Goal: Use online tool/utility: Utilize a website feature to perform a specific function

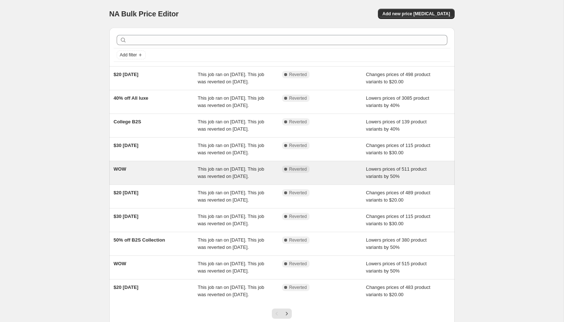
click at [158, 180] on div "WOW" at bounding box center [156, 172] width 84 height 15
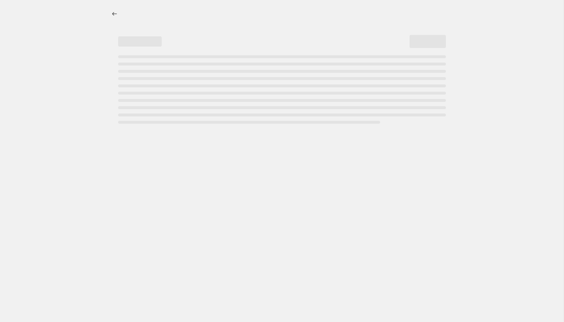
select select "percentage"
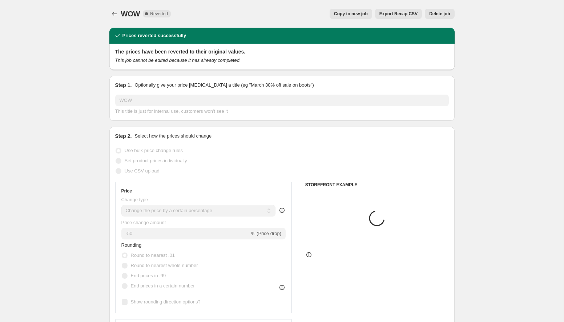
select select "collection"
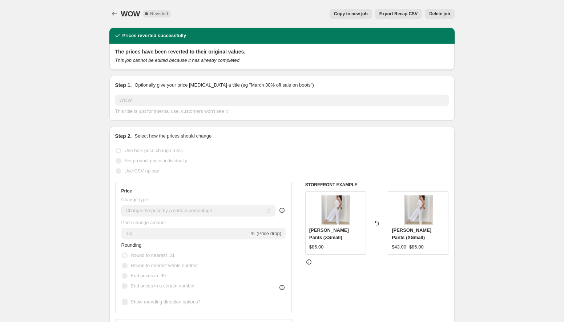
click at [355, 16] on span "Copy to new job" at bounding box center [351, 14] width 34 height 6
select select "percentage"
select select "collection"
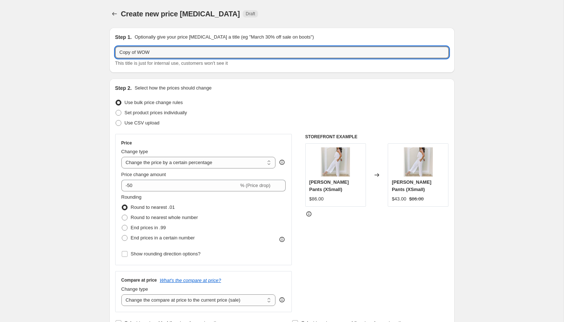
drag, startPoint x: 138, startPoint y: 51, endPoint x: 92, endPoint y: 54, distance: 45.9
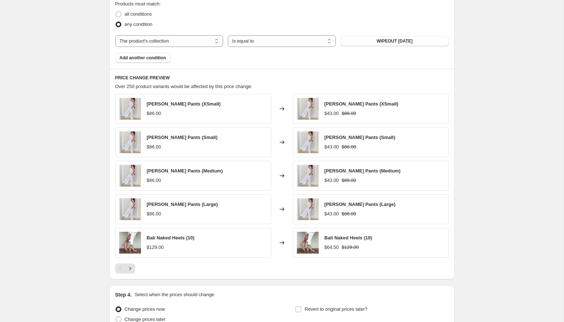
scroll to position [487, 0]
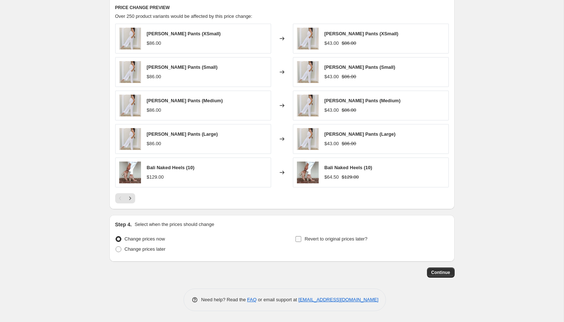
type input "WOW"
click at [298, 236] on input "Revert to original prices later?" at bounding box center [299, 239] width 6 height 6
checkbox input "true"
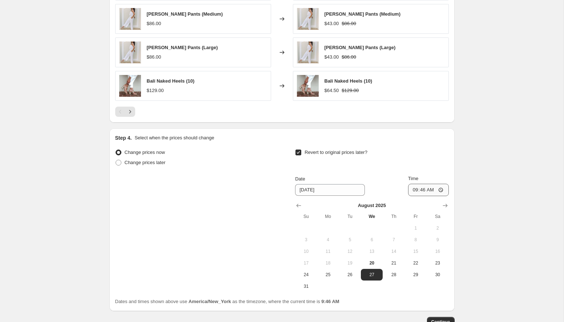
scroll to position [623, 0]
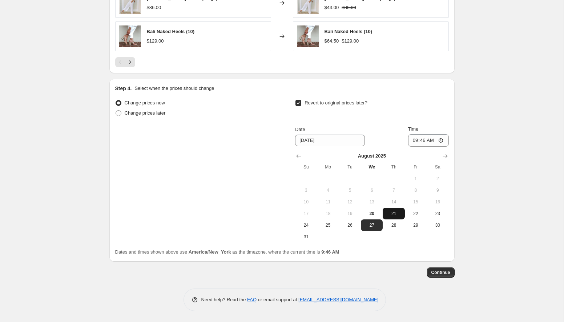
click at [397, 212] on span "21" at bounding box center [394, 214] width 16 height 6
type input "[DATE]"
click at [440, 139] on input "09:46" at bounding box center [428, 140] width 41 height 12
type input "00:00"
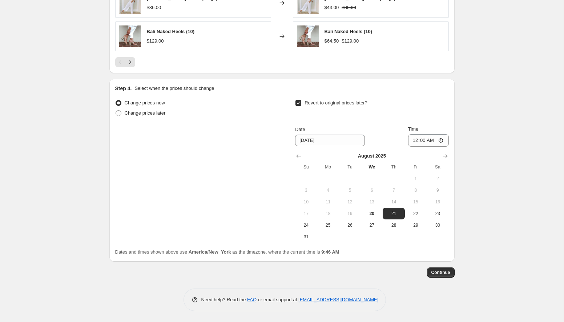
click at [436, 275] on span "Continue" at bounding box center [441, 272] width 19 height 6
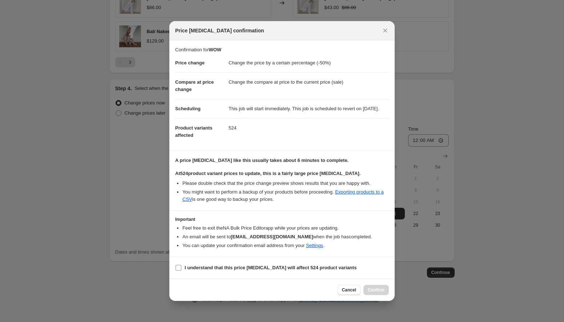
click at [180, 271] on input "I understand that this price [MEDICAL_DATA] will affect 524 product variants" at bounding box center [179, 268] width 6 height 6
checkbox input "true"
click at [376, 292] on span "Confirm" at bounding box center [376, 290] width 17 height 6
